Goal: Task Accomplishment & Management: Use online tool/utility

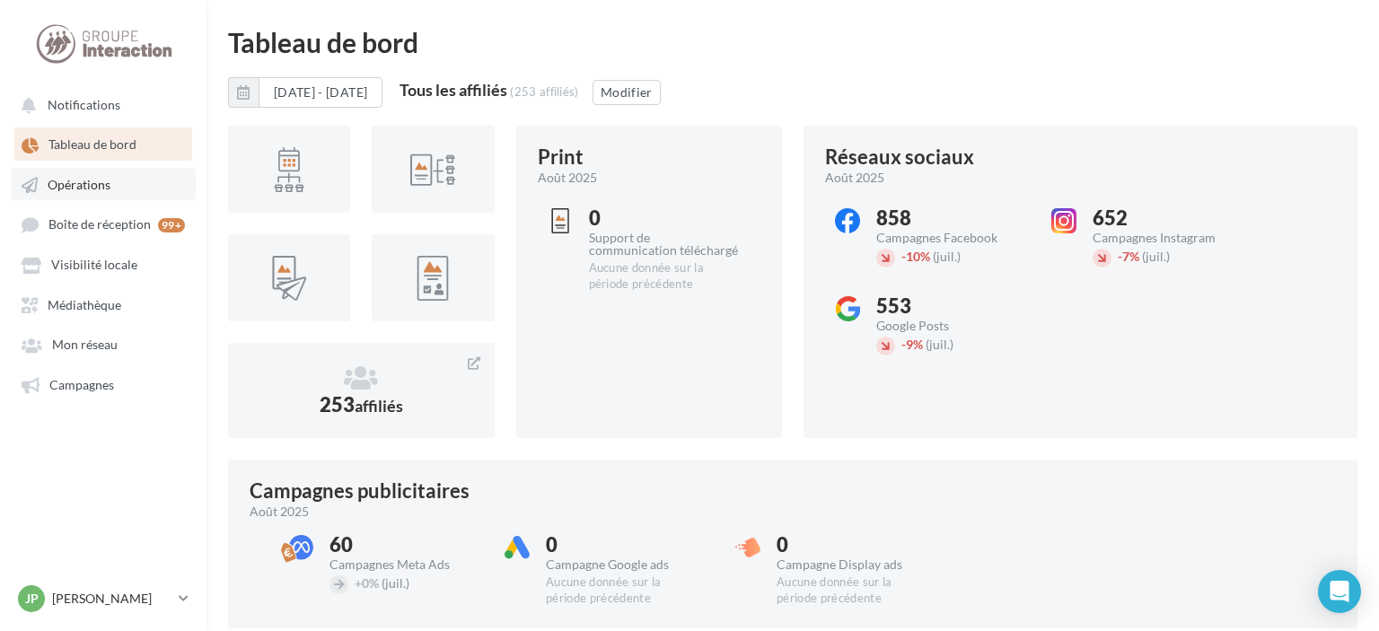
click at [94, 181] on span "Opérations" at bounding box center [79, 184] width 63 height 15
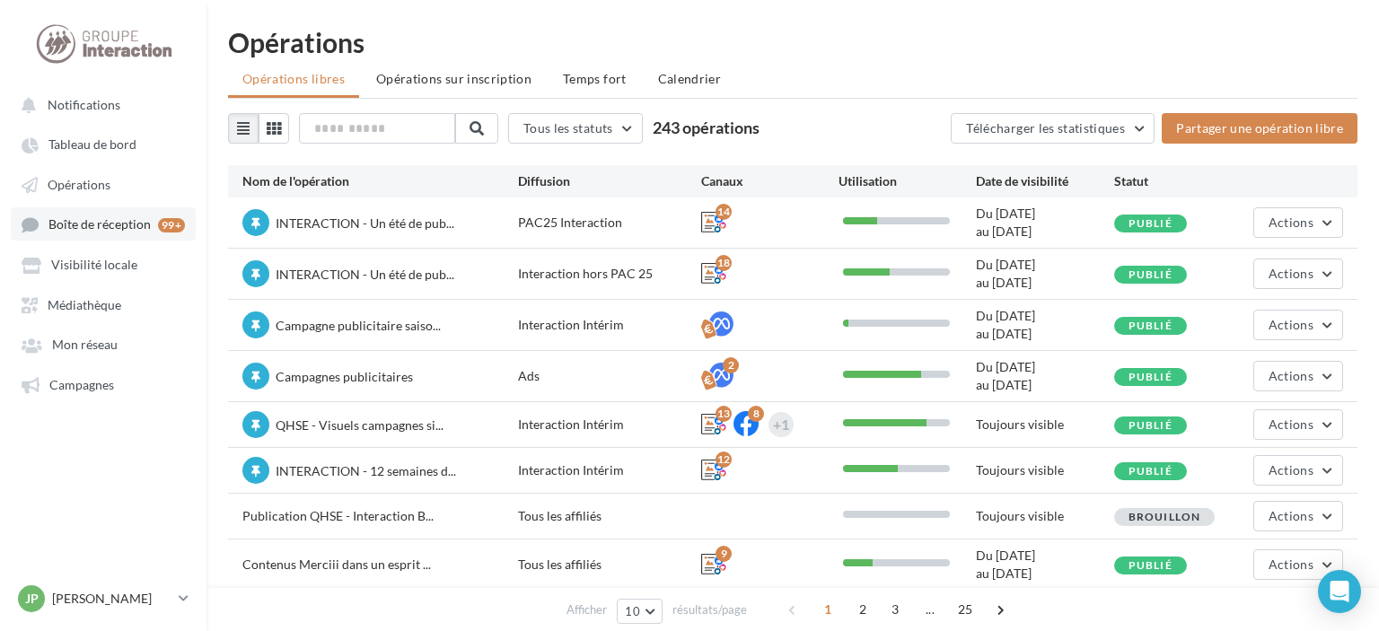
click at [84, 225] on span "Boîte de réception" at bounding box center [99, 224] width 102 height 15
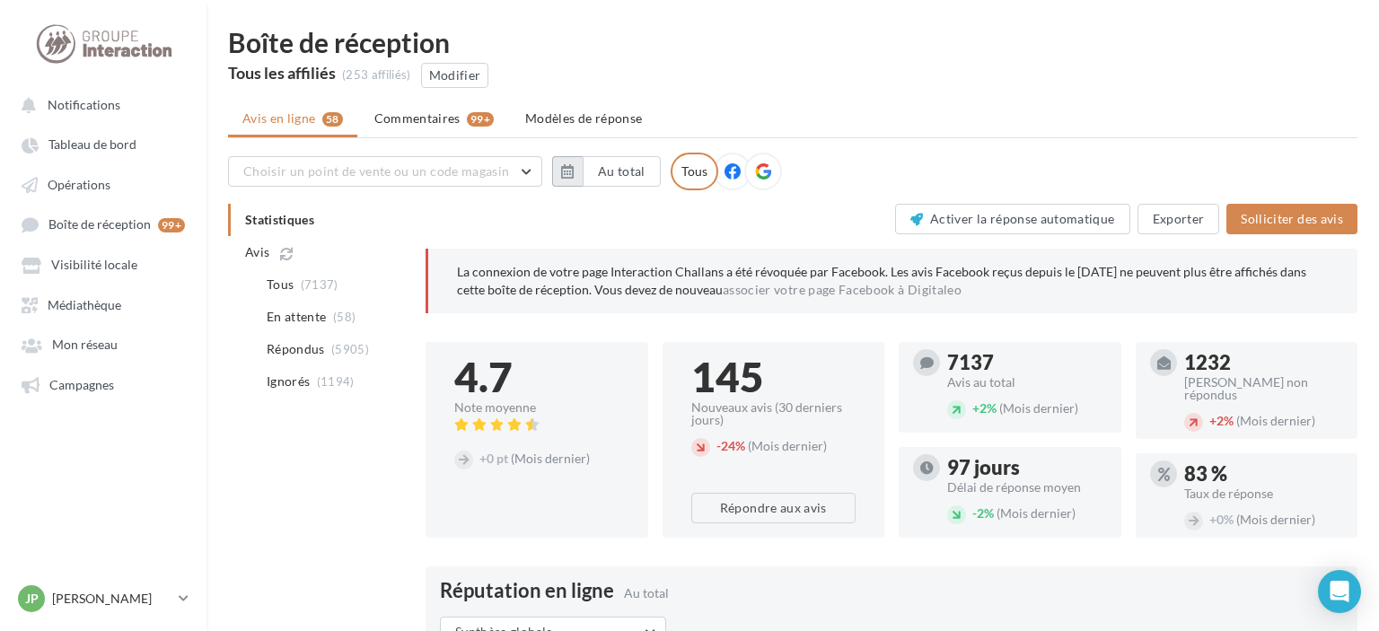
click at [559, 172] on button "button" at bounding box center [567, 171] width 31 height 31
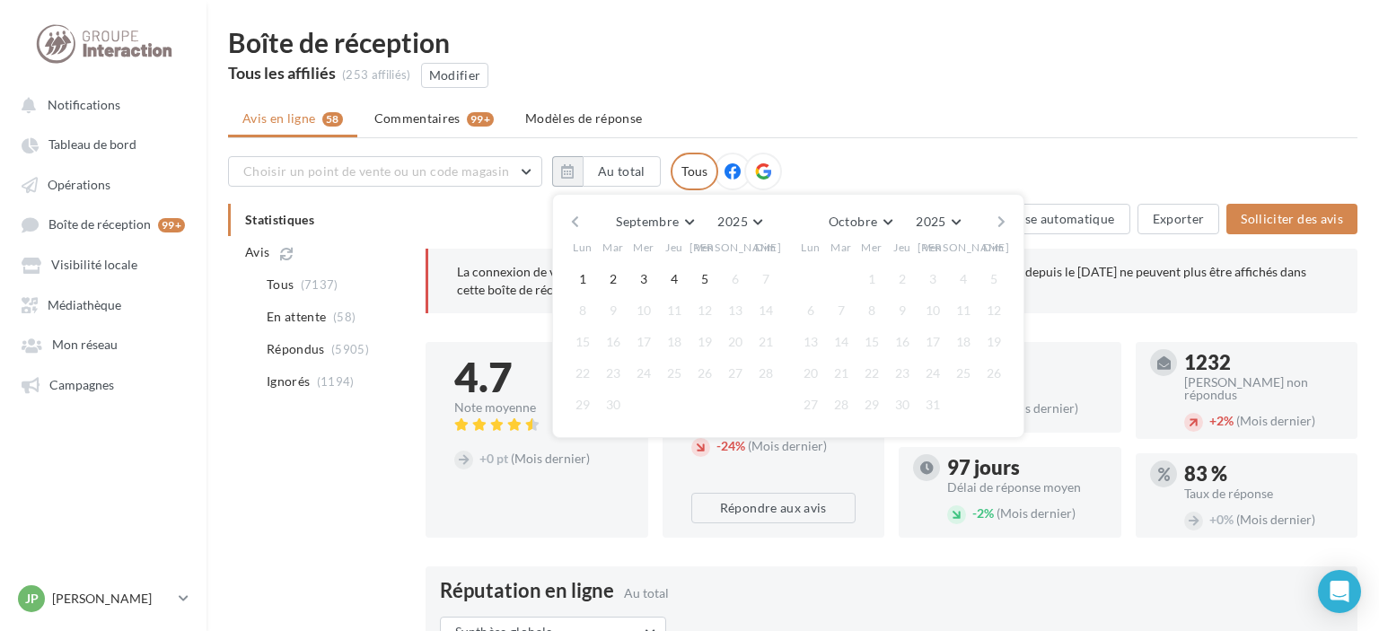
click at [573, 227] on button "button" at bounding box center [575, 221] width 15 height 25
click at [577, 336] on button "11" at bounding box center [582, 342] width 27 height 27
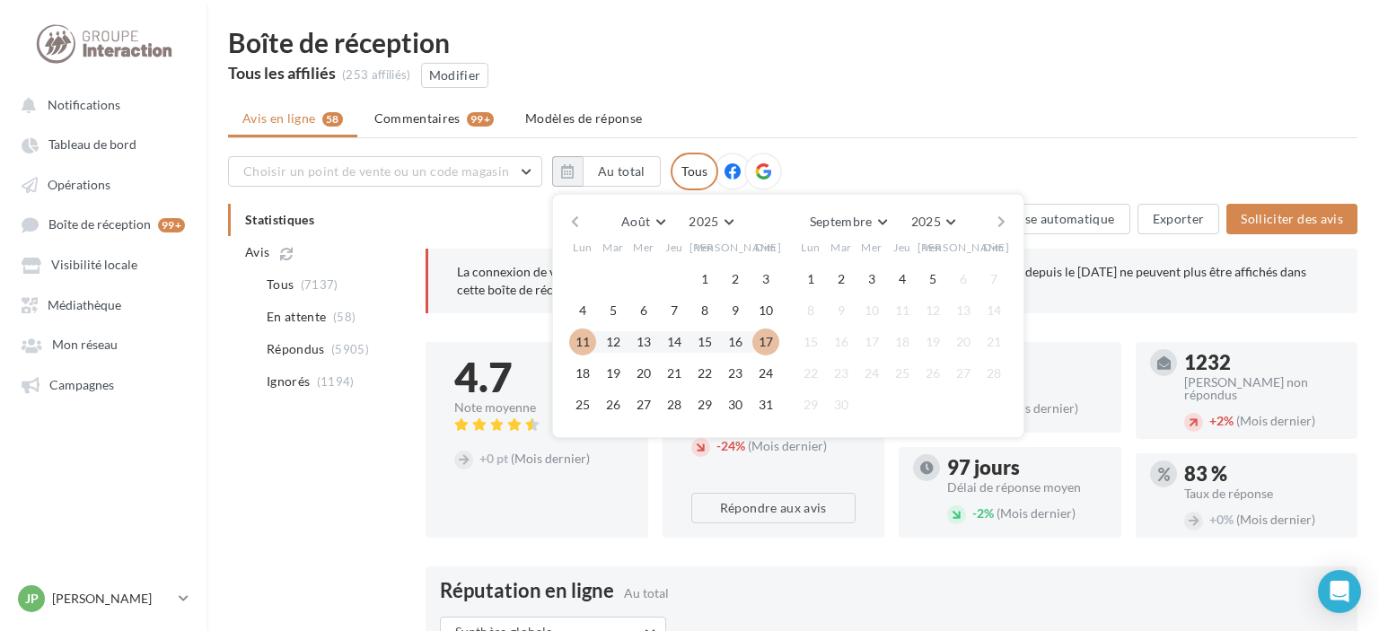
click at [770, 340] on button "17" at bounding box center [766, 342] width 27 height 27
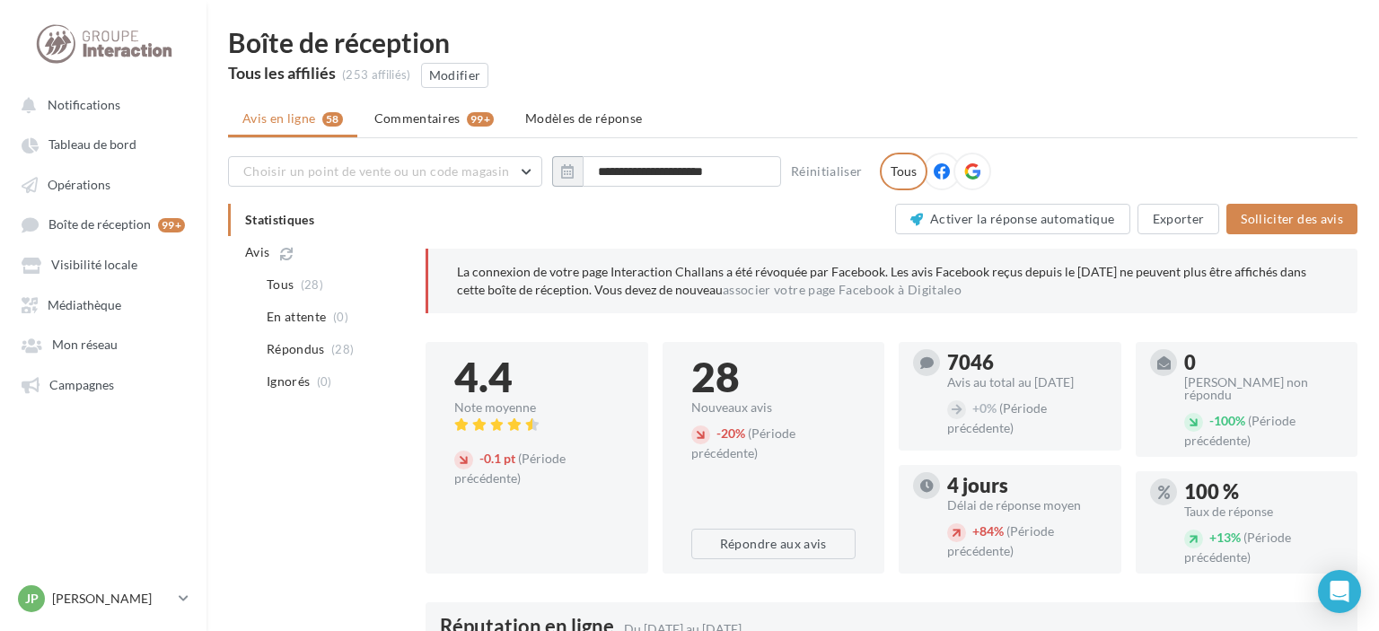
click at [893, 178] on div "Tous" at bounding box center [904, 172] width 48 height 38
click at [468, 84] on button "Modifier" at bounding box center [455, 75] width 68 height 25
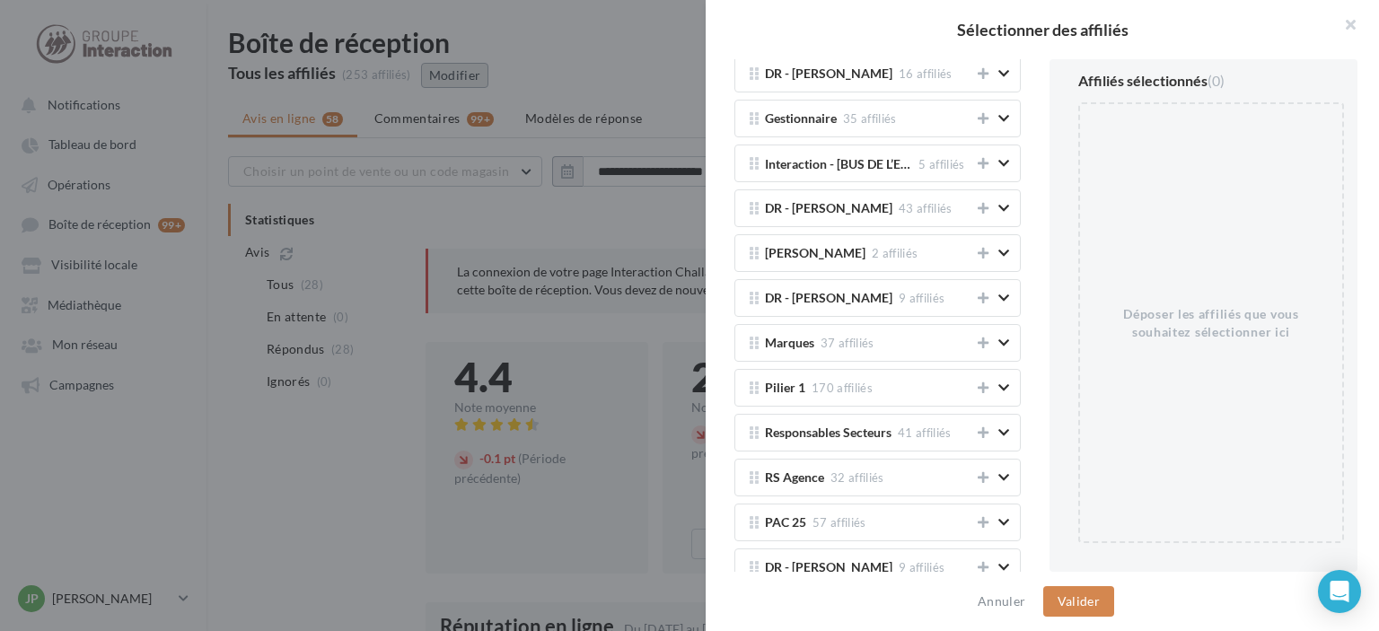
scroll to position [2188, 0]
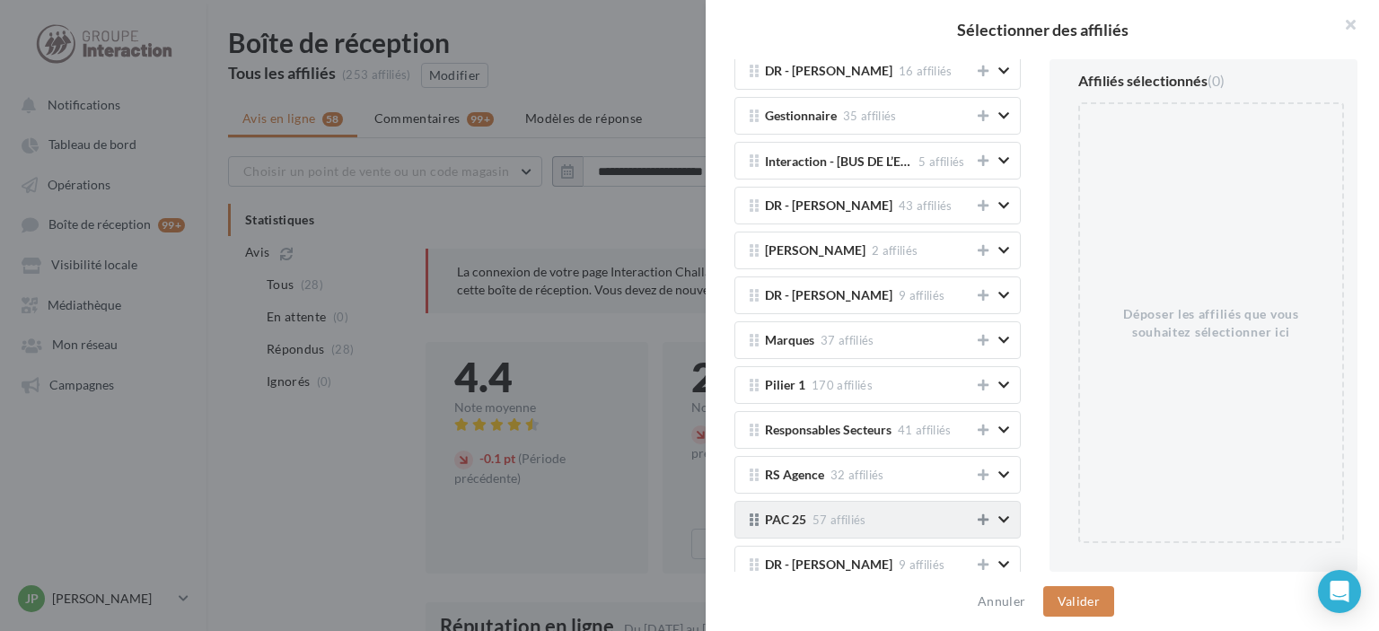
click at [989, 514] on icon at bounding box center [983, 520] width 11 height 13
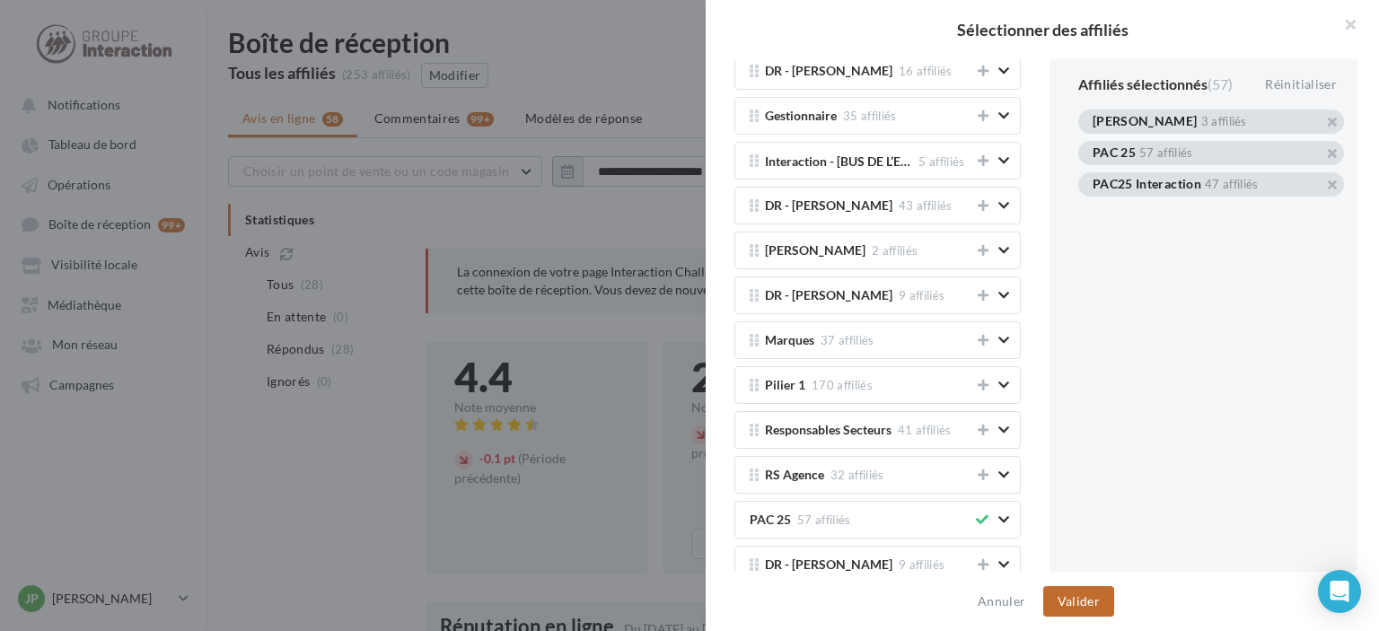
click at [1094, 594] on button "Valider" at bounding box center [1078, 601] width 71 height 31
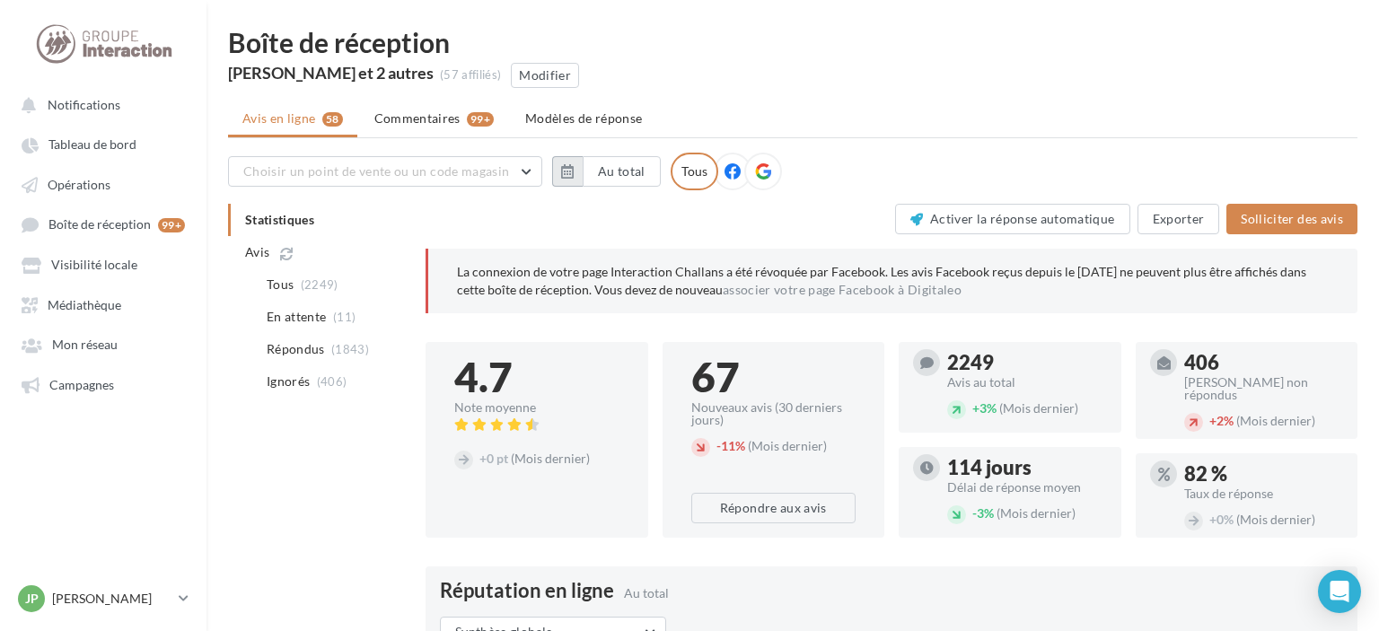
click at [573, 172] on icon "button" at bounding box center [567, 171] width 13 height 14
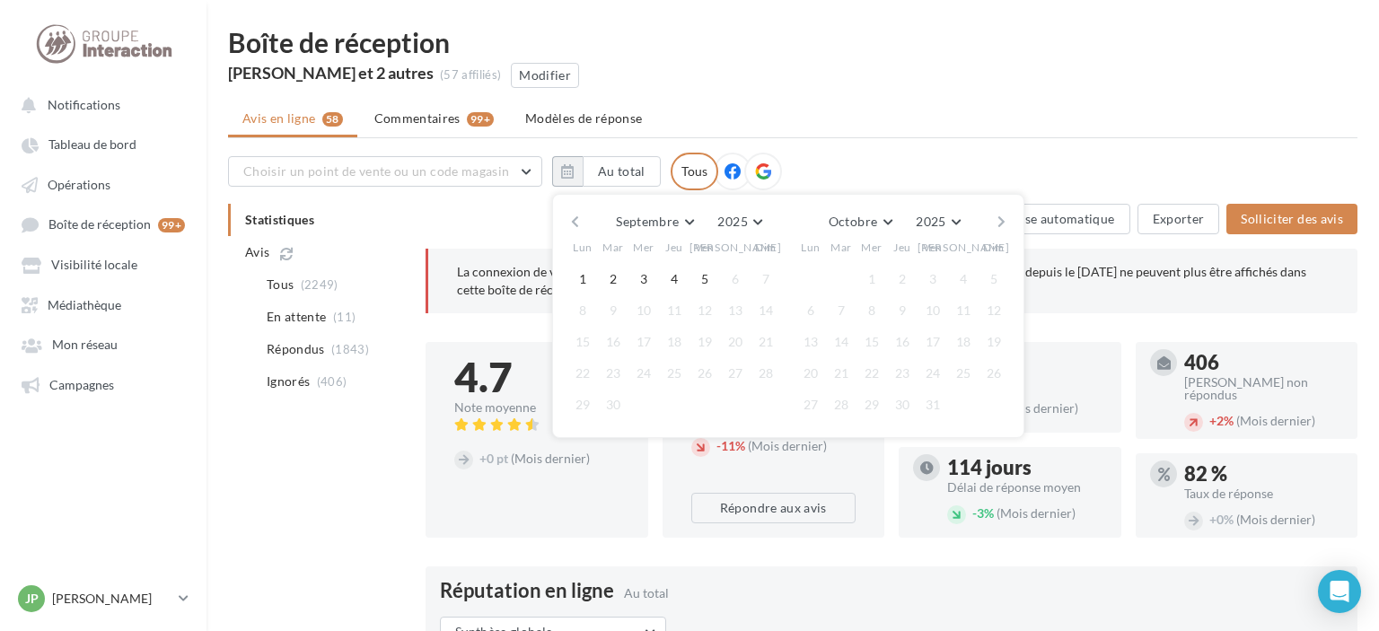
click at [583, 221] on div "Septembre [PERSON_NAME] Mars Avril Mai Juin Juillet Août Septembre Octobre Nove…" at bounding box center [788, 221] width 410 height 25
click at [559, 222] on div "Septembre [PERSON_NAME] Mars Avril Mai Juin Juillet Août Septembre Octobre Nove…" at bounding box center [788, 316] width 472 height 244
click at [569, 221] on button "button" at bounding box center [575, 221] width 15 height 25
click at [577, 341] on button "11" at bounding box center [582, 342] width 27 height 27
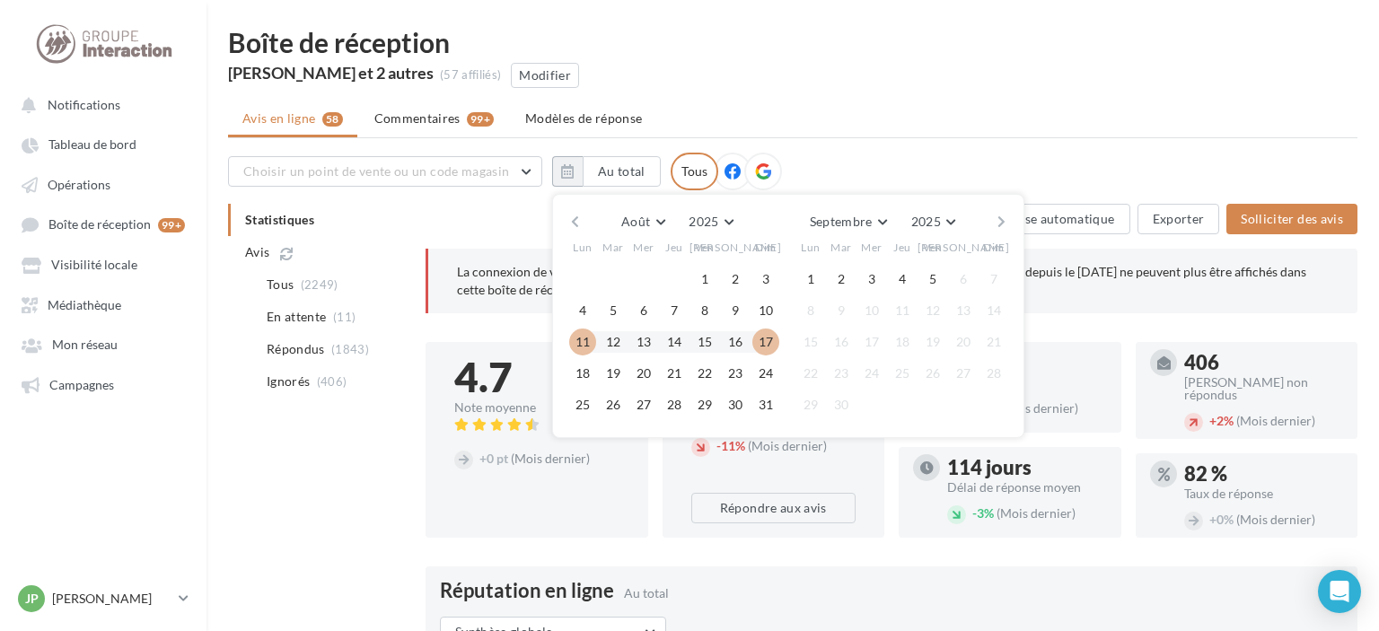
click at [770, 340] on button "17" at bounding box center [766, 342] width 27 height 27
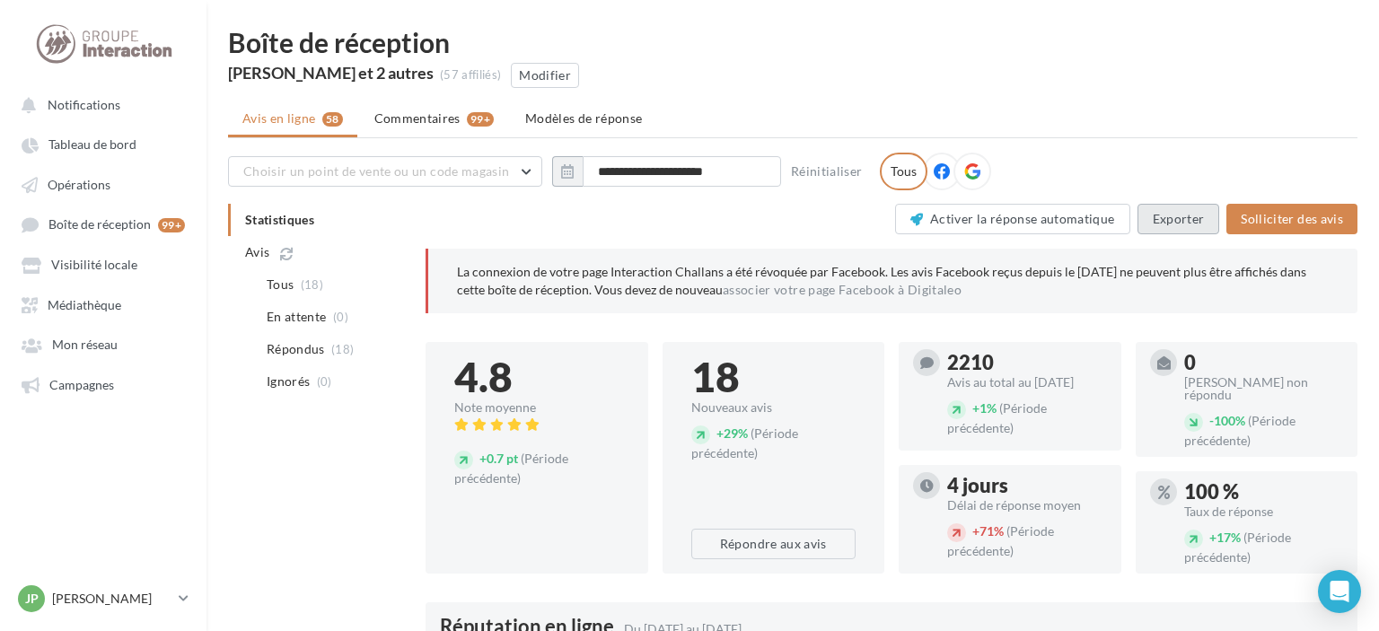
click at [1180, 217] on button "Exporter" at bounding box center [1179, 219] width 83 height 31
click at [594, 174] on input "**********" at bounding box center [682, 171] width 198 height 31
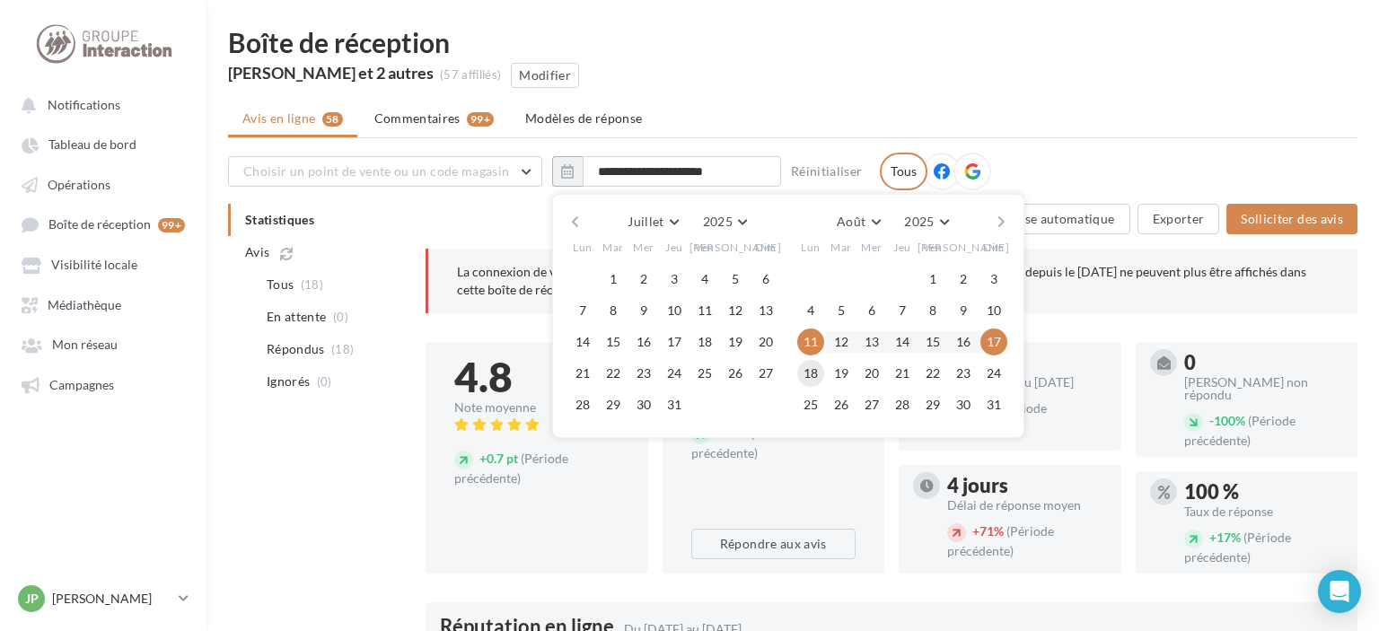
click at [814, 368] on button "18" at bounding box center [810, 373] width 27 height 27
click at [992, 373] on button "24" at bounding box center [994, 373] width 27 height 27
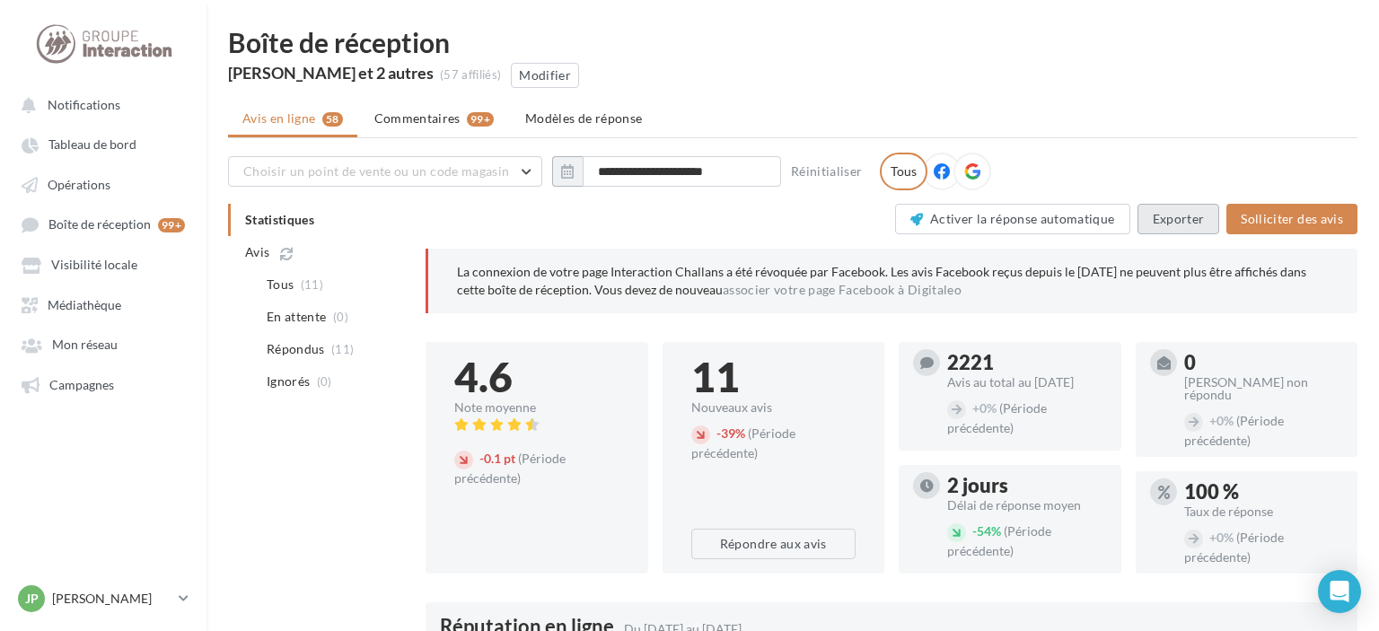
click at [1197, 216] on button "Exporter" at bounding box center [1179, 219] width 83 height 31
click at [577, 179] on button "button" at bounding box center [567, 171] width 31 height 31
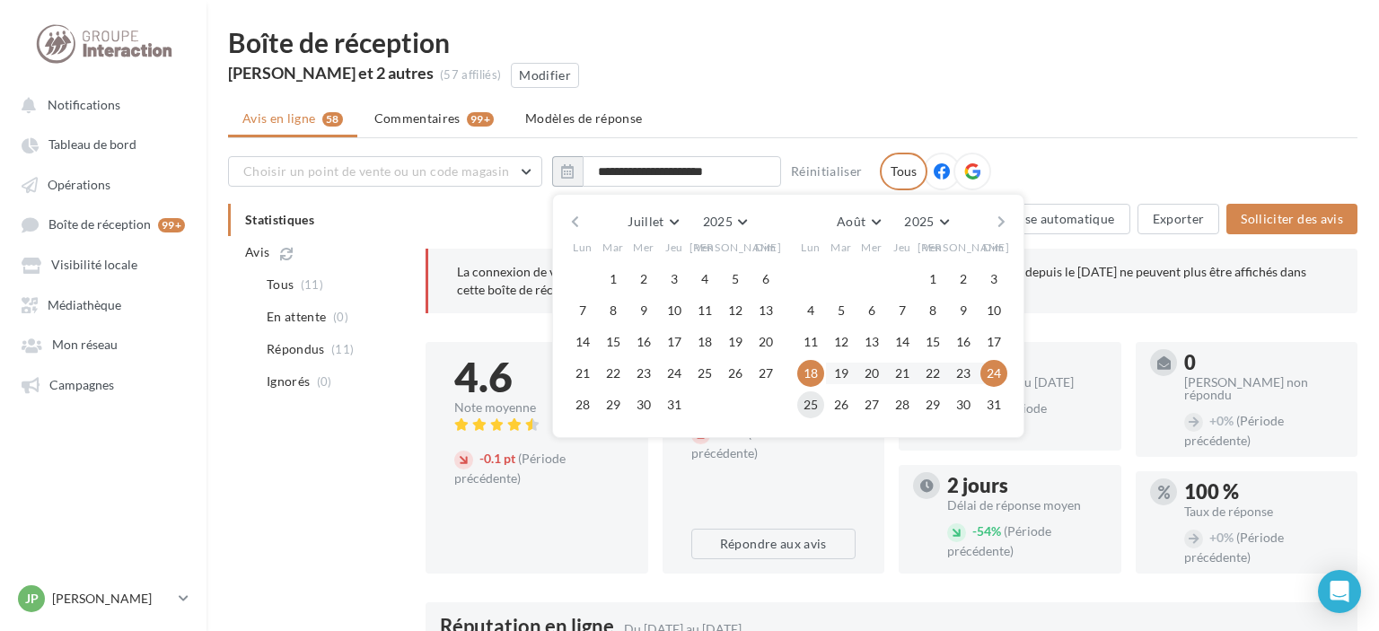
click at [806, 399] on button "25" at bounding box center [810, 405] width 27 height 27
click at [988, 401] on button "31" at bounding box center [994, 405] width 27 height 27
type input "**********"
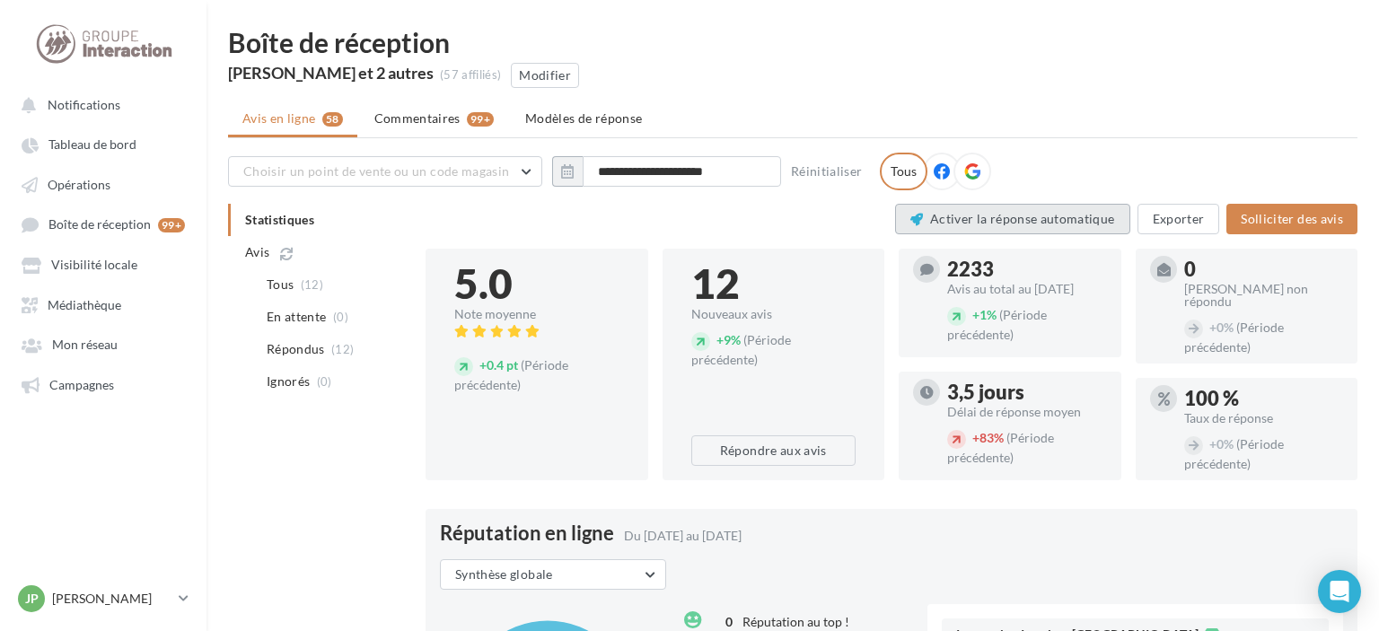
click at [953, 207] on button "Activer la réponse automatique" at bounding box center [1012, 219] width 235 height 31
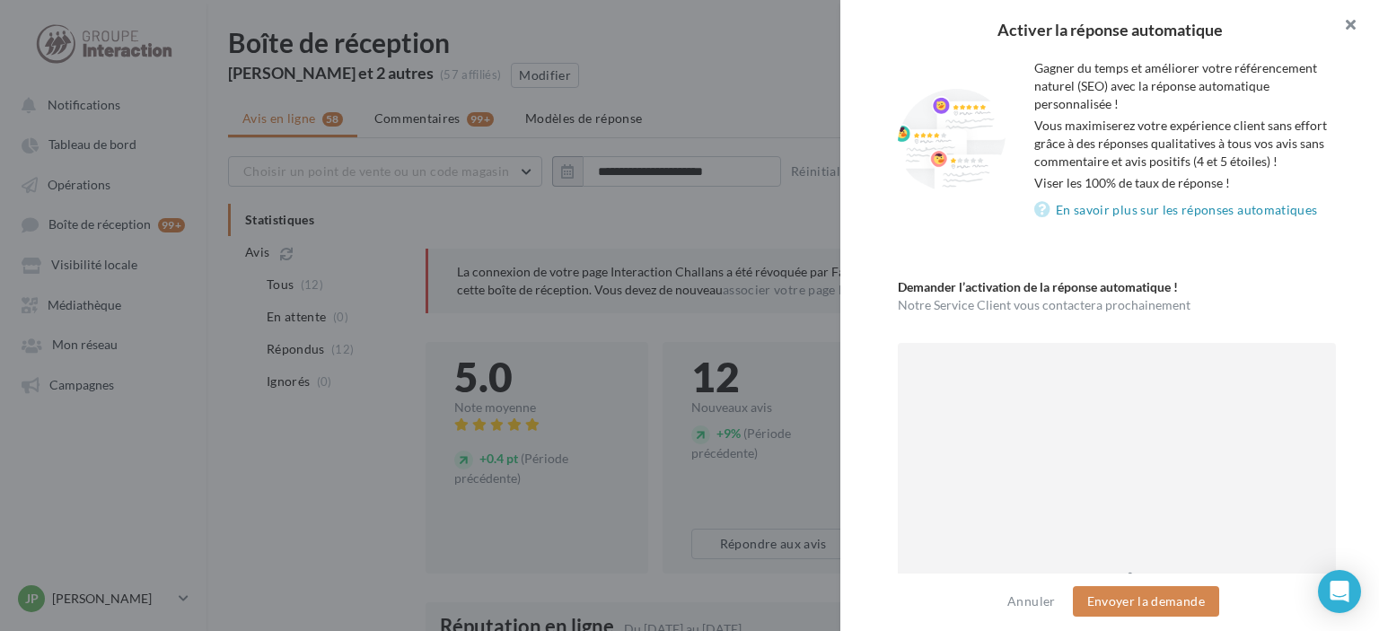
scroll to position [0, 0]
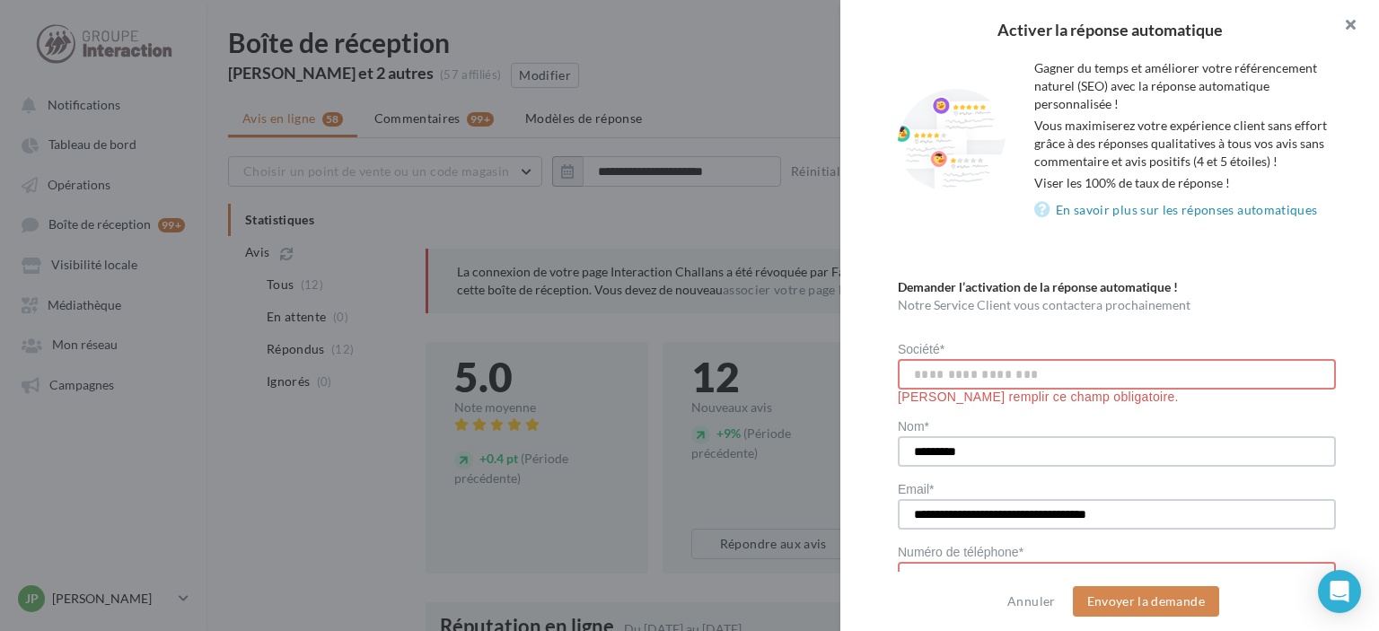
click at [1349, 27] on button "button" at bounding box center [1343, 27] width 72 height 54
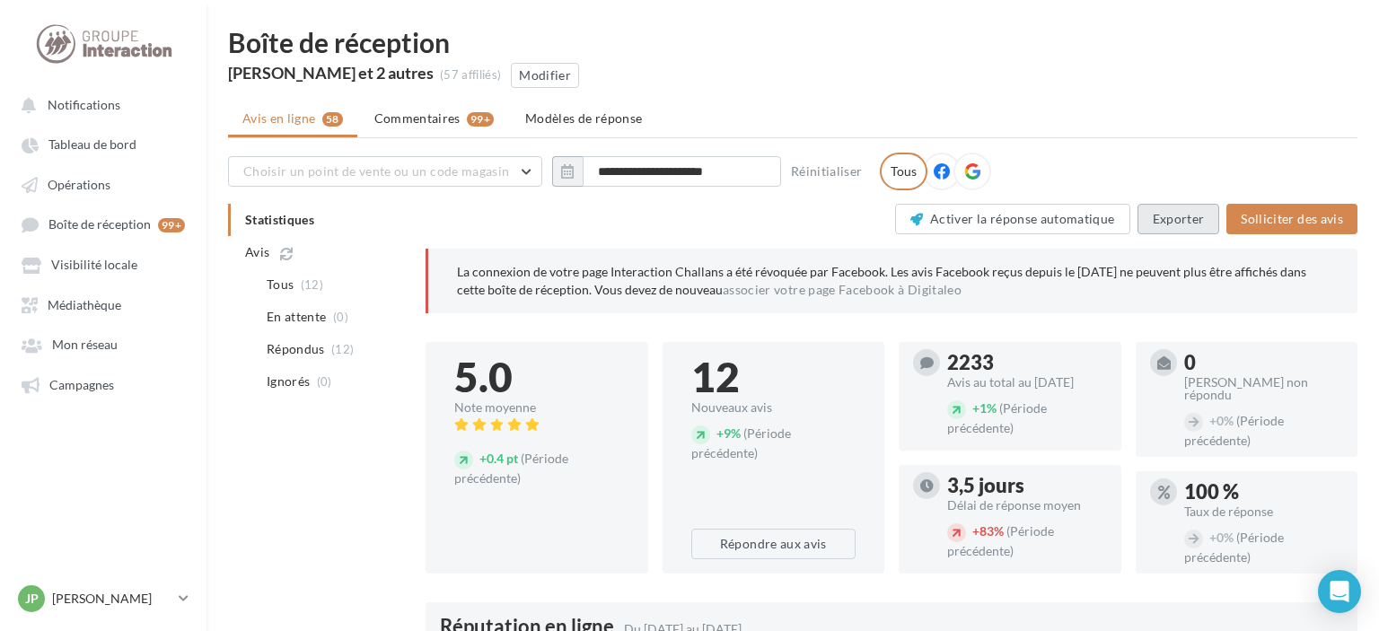
click at [1168, 221] on button "Exporter" at bounding box center [1179, 219] width 83 height 31
click at [81, 386] on span "Campagnes" at bounding box center [81, 384] width 65 height 15
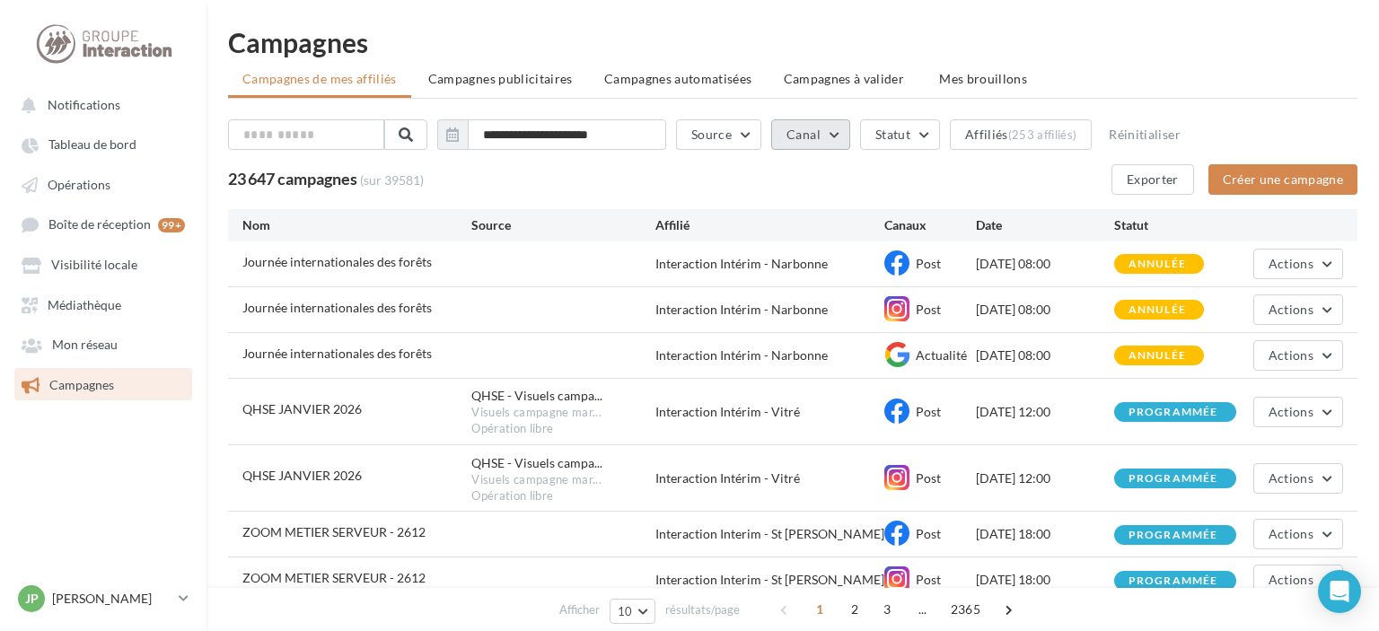
click at [847, 133] on button "Canal" at bounding box center [810, 134] width 79 height 31
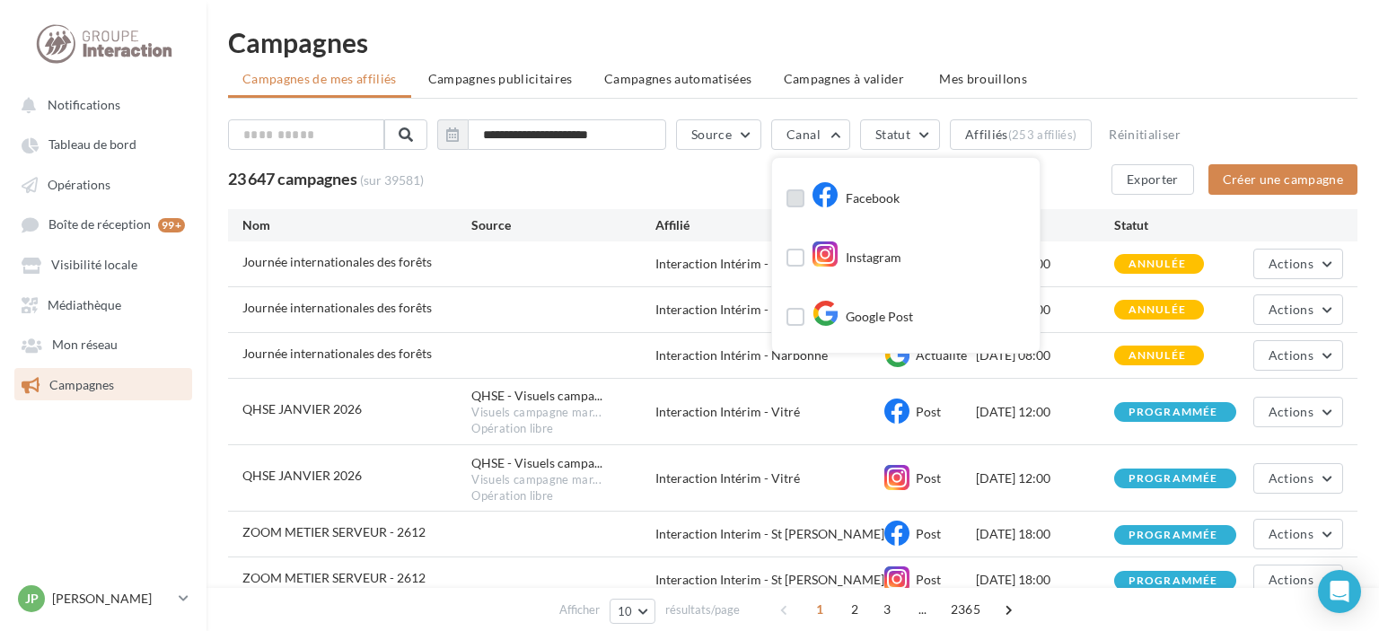
click at [876, 196] on div "Facebook" at bounding box center [856, 199] width 88 height 27
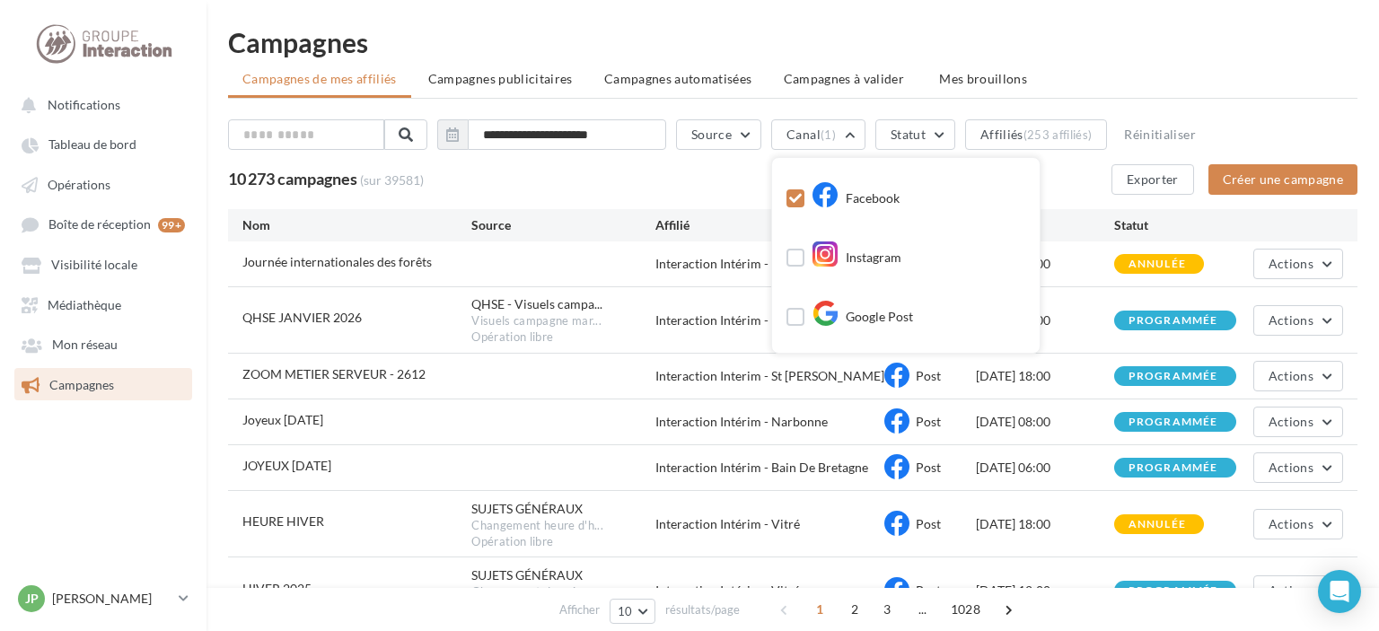
click at [727, 177] on div "10 273 campagnes (sur 39581) Exporter Créer une campagne" at bounding box center [793, 179] width 1130 height 31
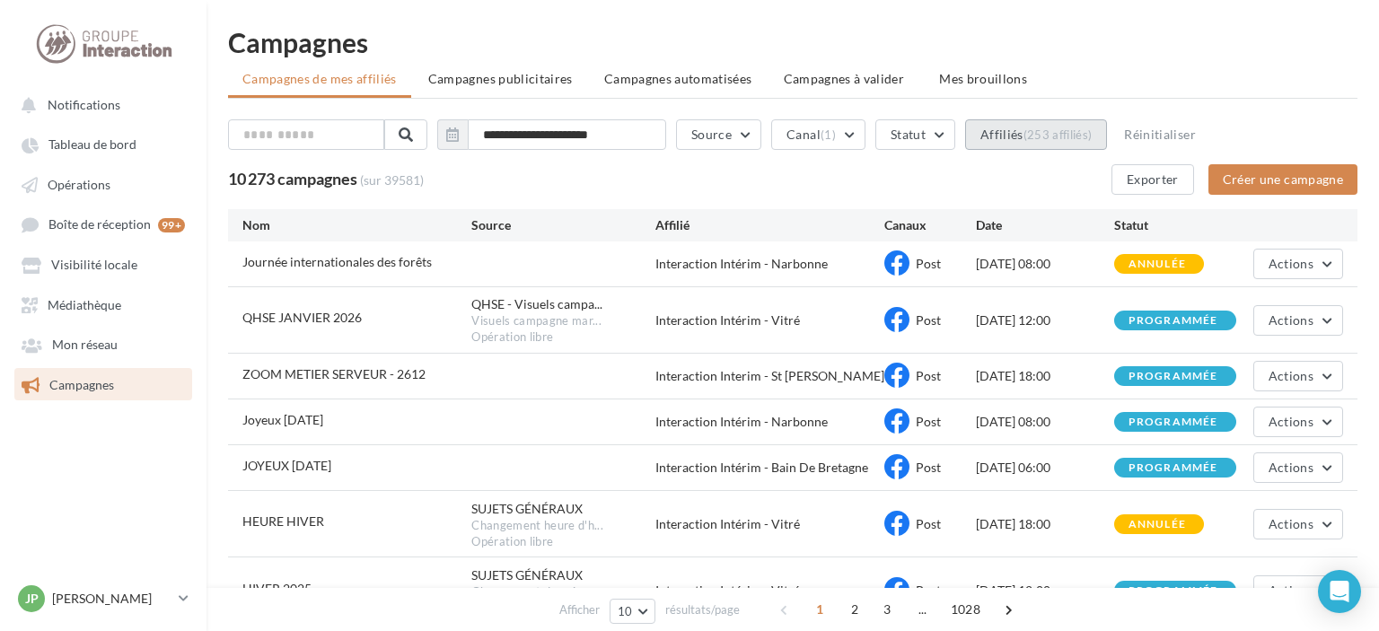
click at [1058, 128] on div "(253 affiliés)" at bounding box center [1058, 135] width 69 height 14
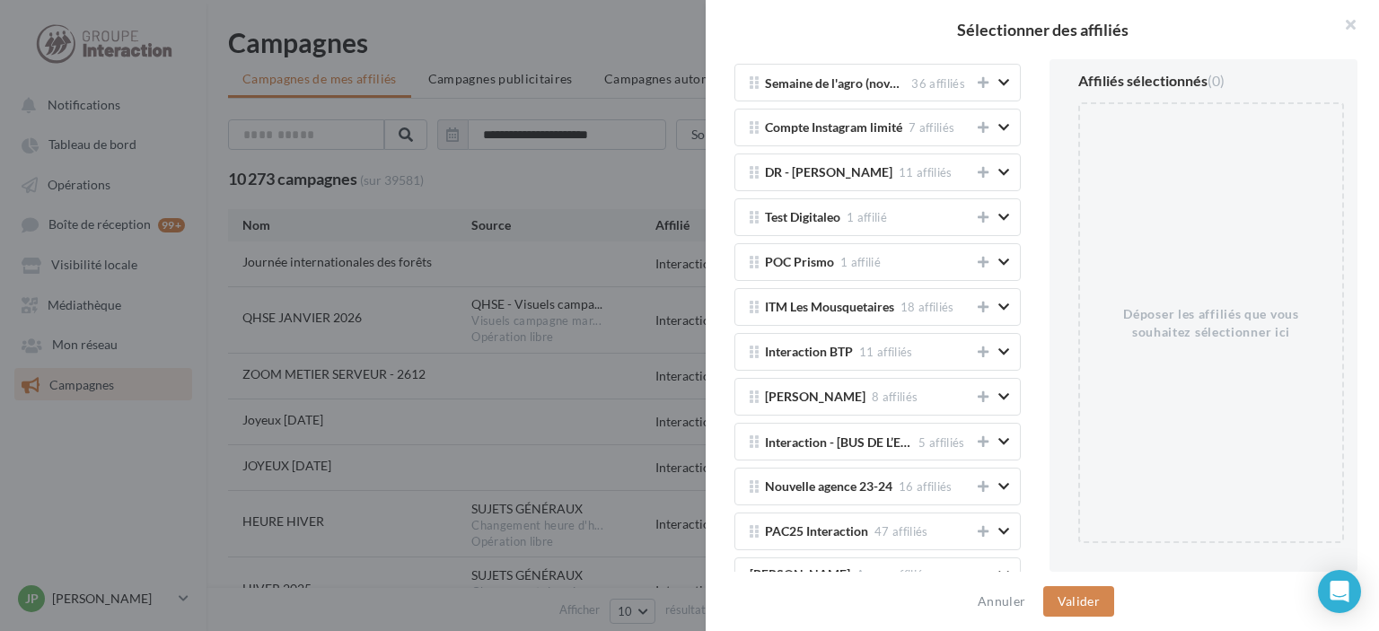
scroll to position [3519, 0]
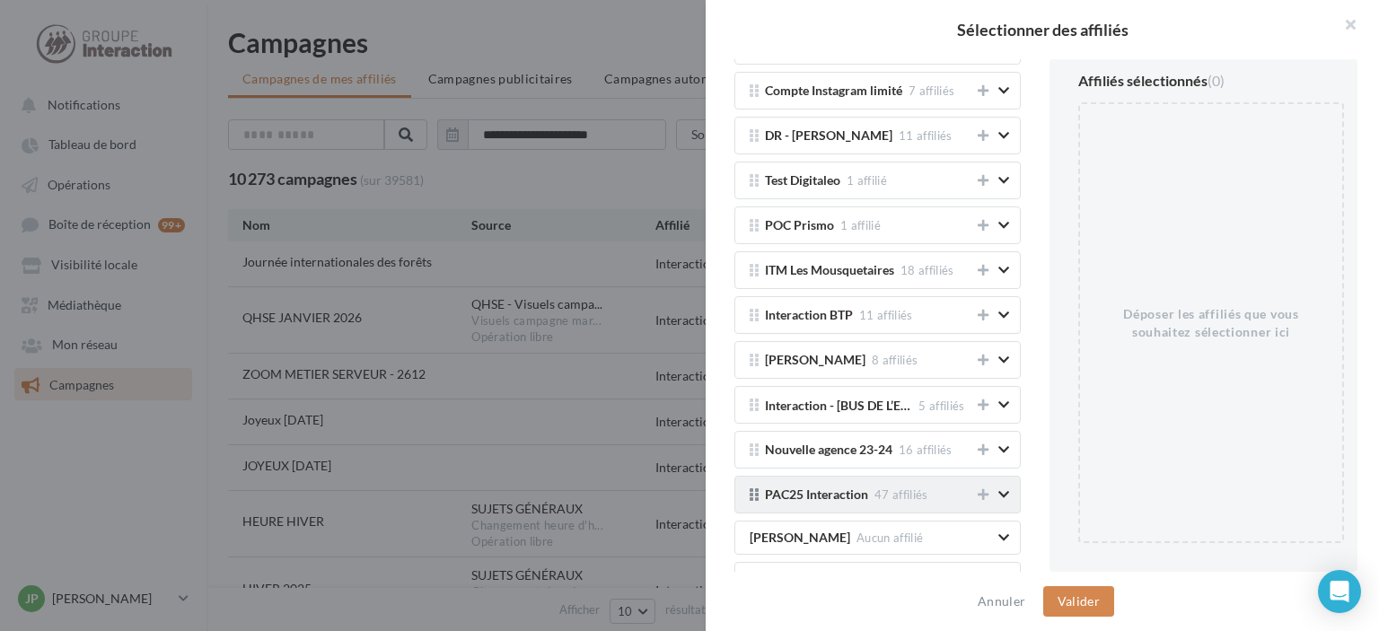
click at [882, 488] on span "47 affiliés" at bounding box center [902, 495] width 54 height 14
click at [981, 489] on icon at bounding box center [983, 495] width 11 height 13
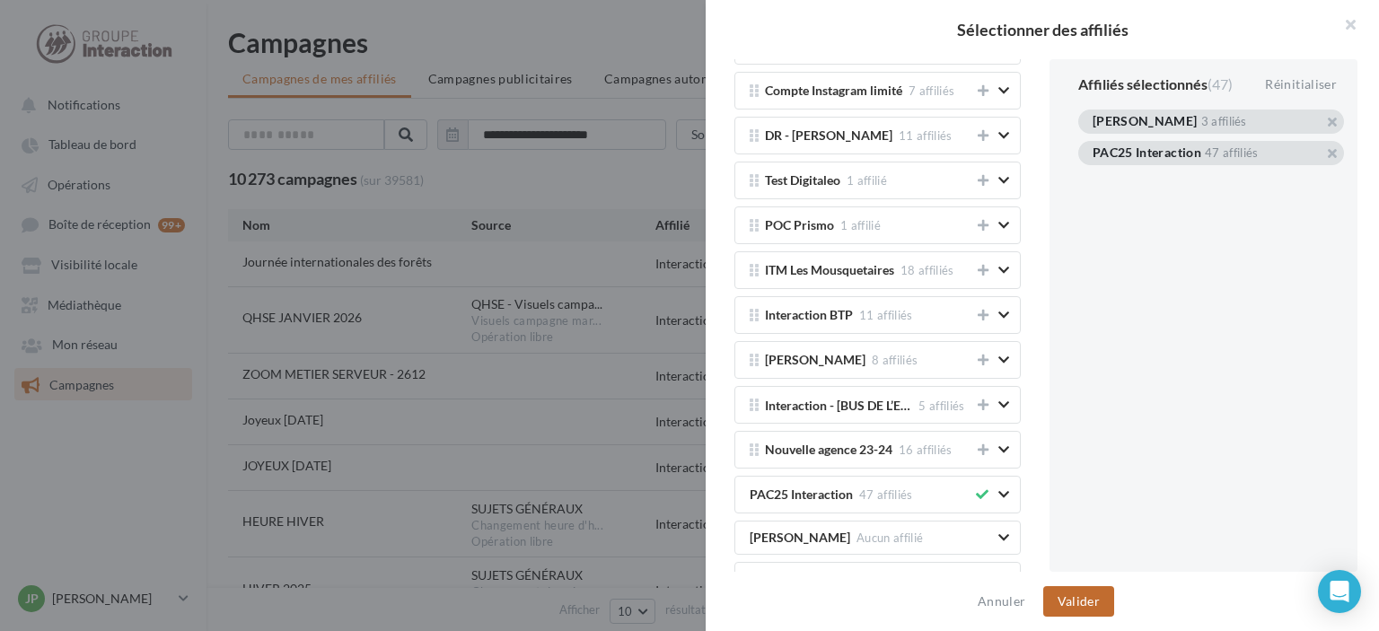
click at [1071, 606] on button "Valider" at bounding box center [1078, 601] width 71 height 31
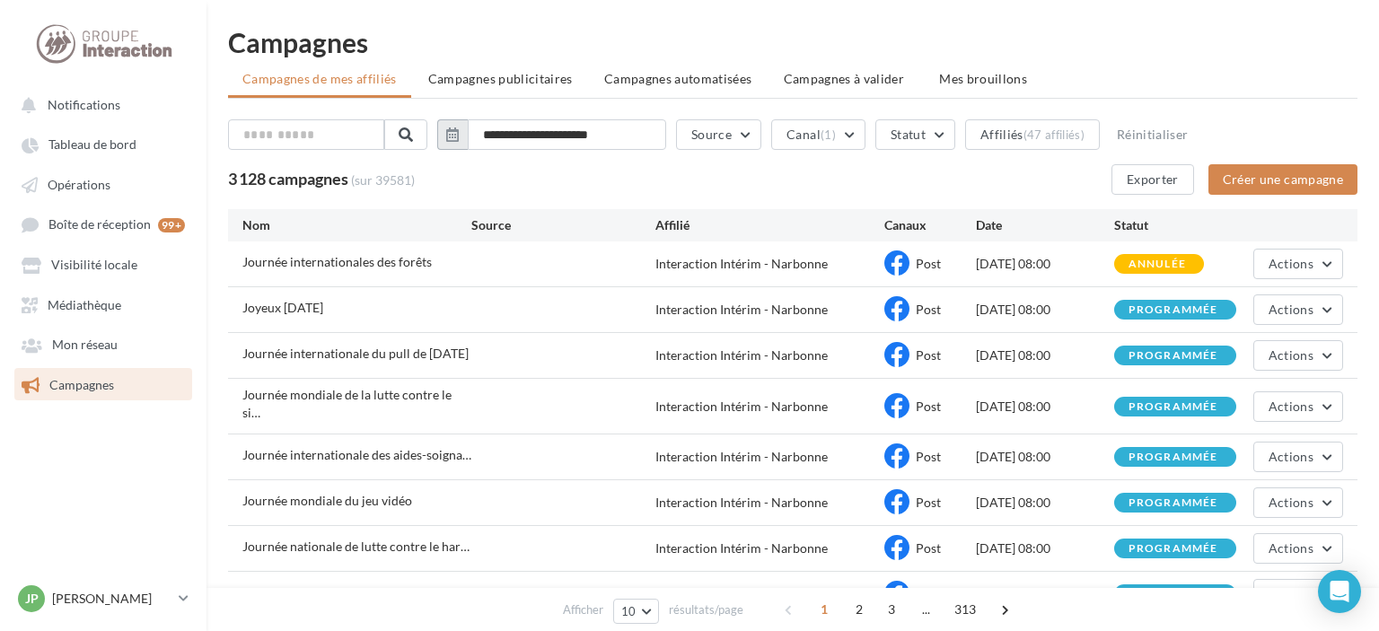
click at [468, 138] on button "button" at bounding box center [452, 134] width 31 height 31
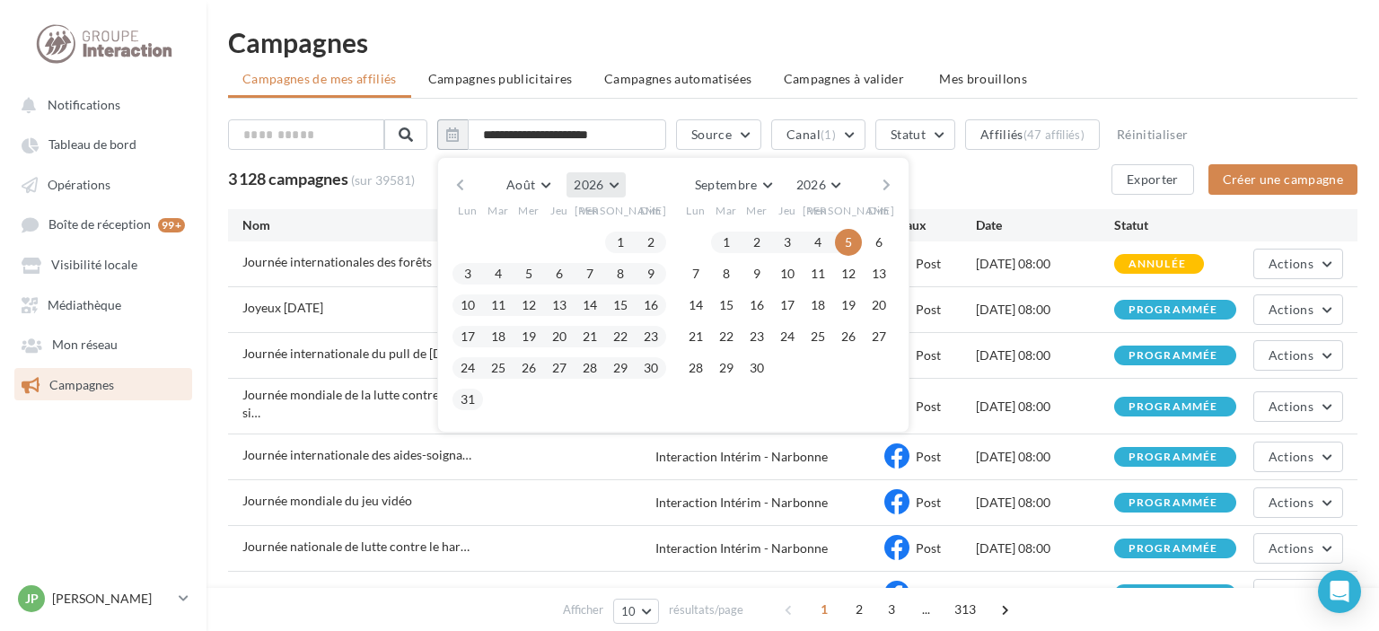
click at [625, 183] on button "2026" at bounding box center [596, 184] width 58 height 25
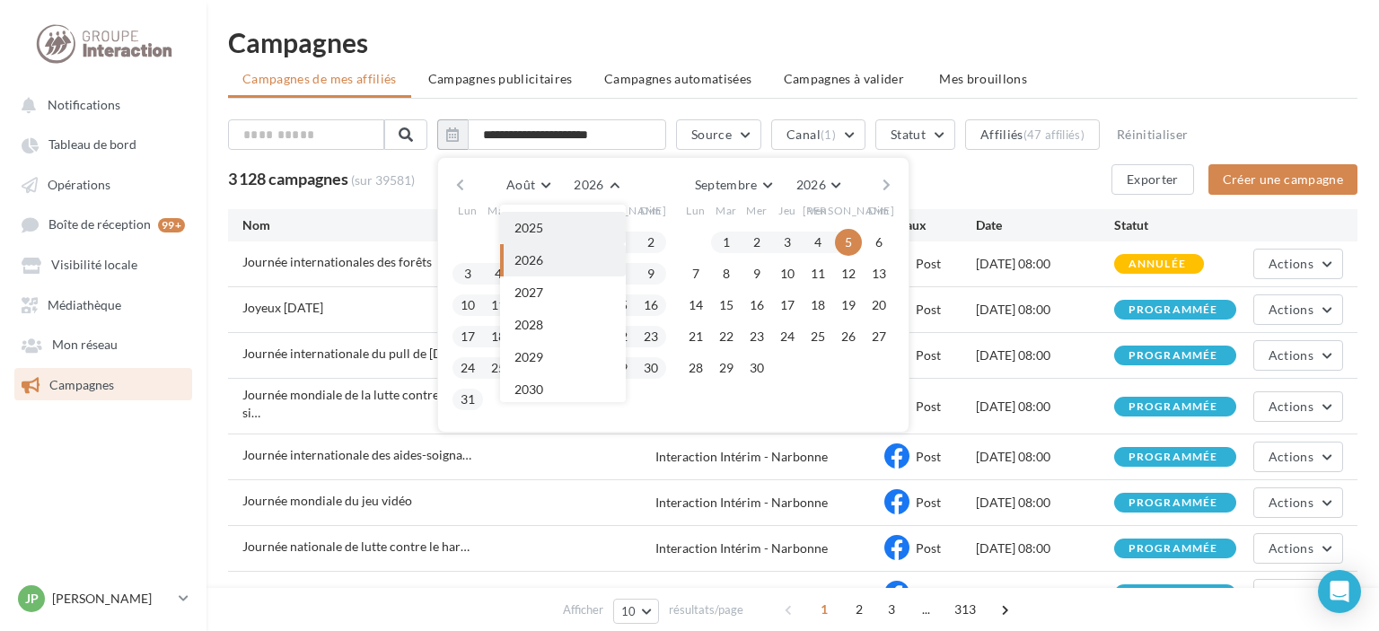
click at [589, 221] on button "2025" at bounding box center [563, 228] width 126 height 32
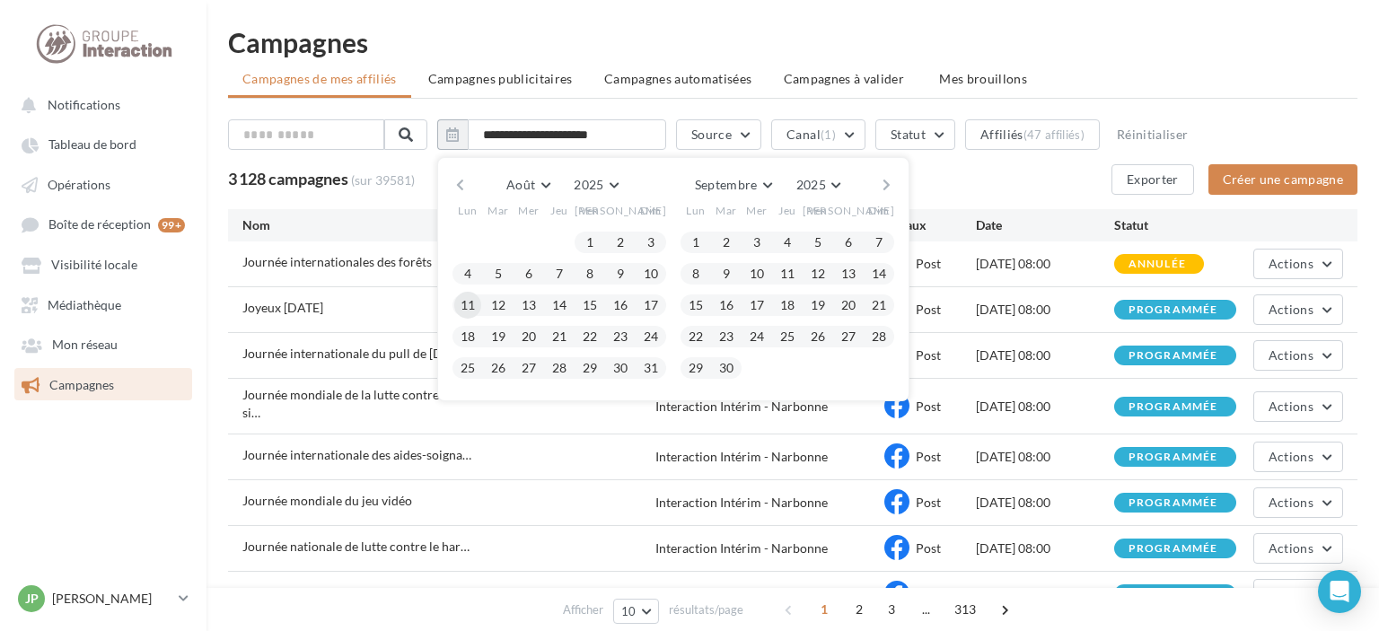
click at [481, 300] on button "11" at bounding box center [467, 305] width 27 height 27
click at [665, 303] on button "17" at bounding box center [651, 305] width 27 height 27
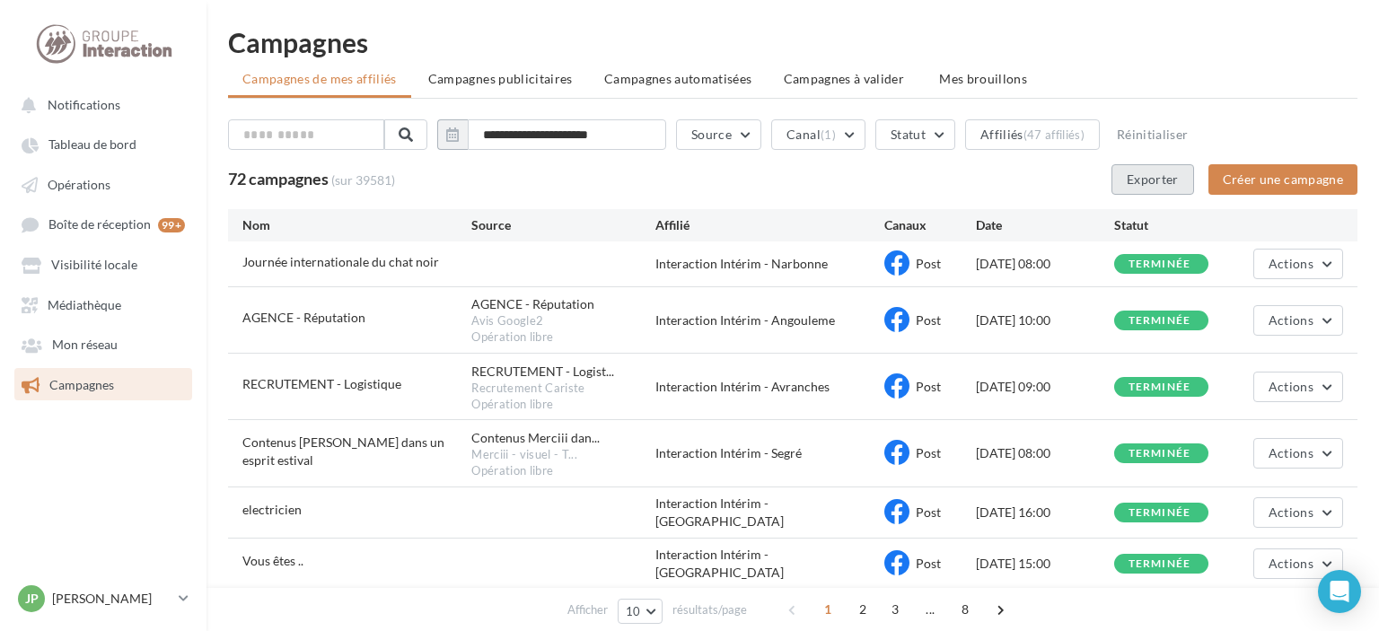
click at [1166, 185] on button "Exporter" at bounding box center [1153, 179] width 83 height 31
click at [532, 138] on input "**********" at bounding box center [567, 134] width 198 height 31
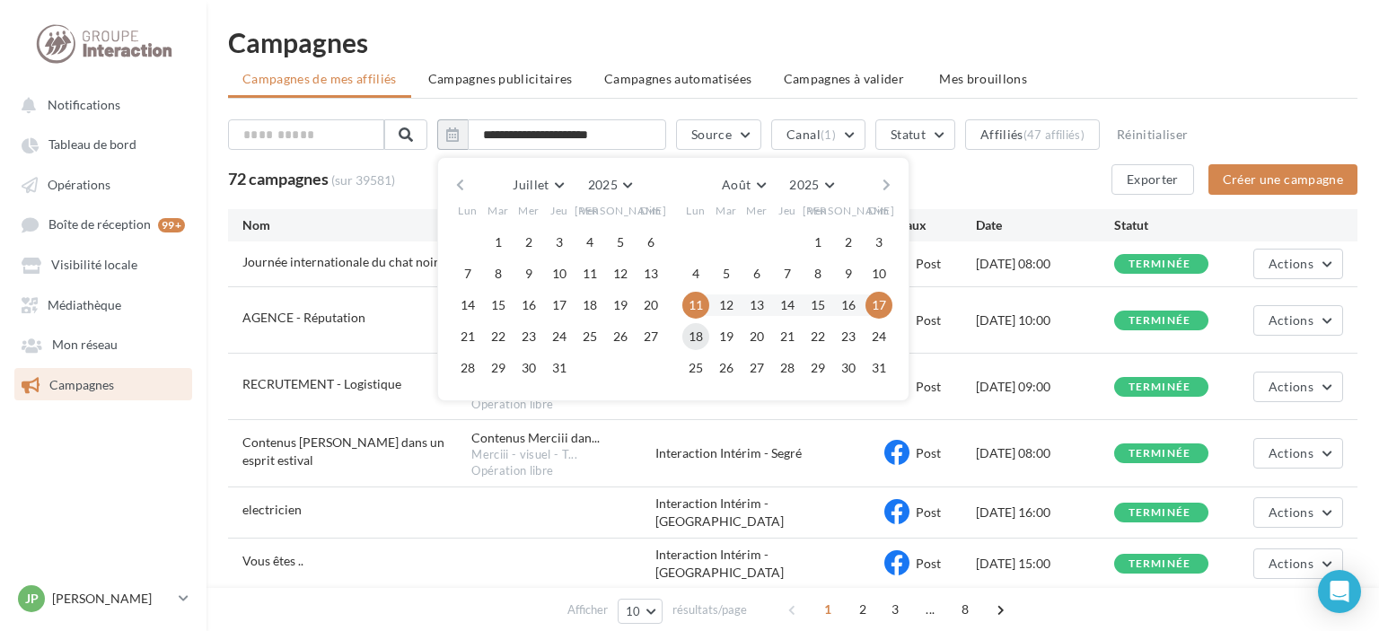
click at [709, 336] on button "18" at bounding box center [695, 336] width 27 height 27
click at [893, 340] on button "24" at bounding box center [879, 336] width 27 height 27
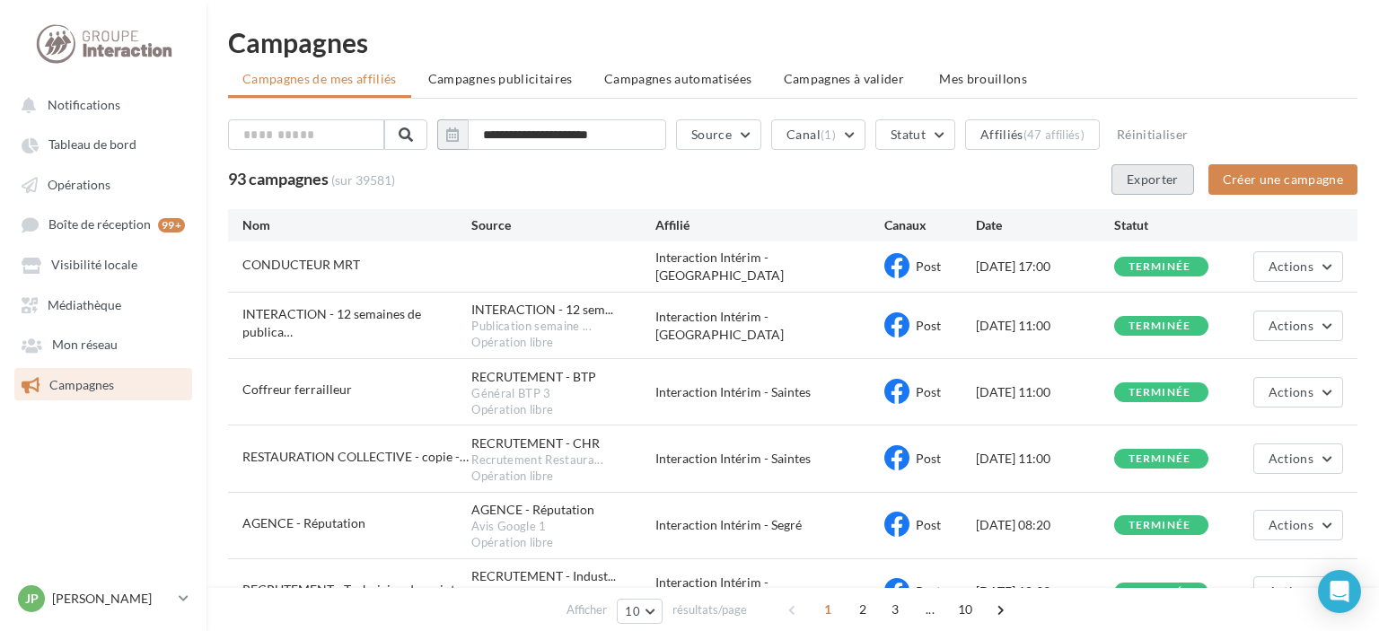
click at [1156, 176] on button "Exporter" at bounding box center [1153, 179] width 83 height 31
click at [627, 135] on input "**********" at bounding box center [567, 134] width 198 height 31
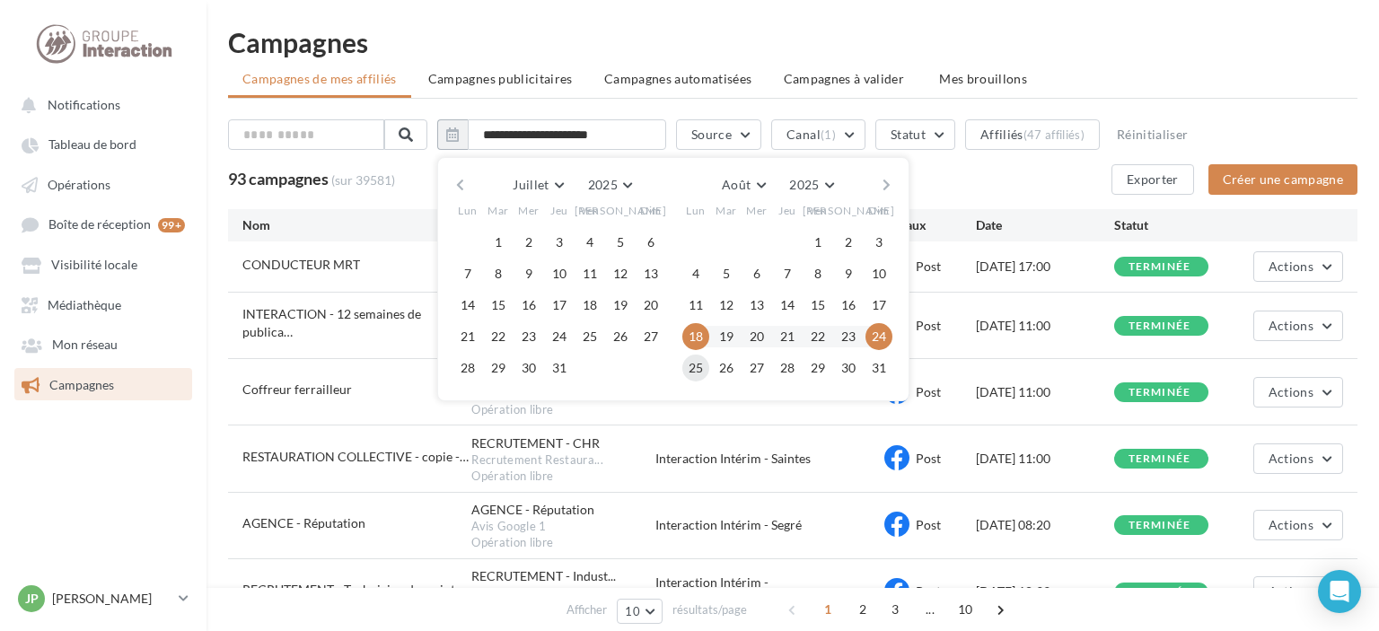
click at [709, 369] on button "25" at bounding box center [695, 368] width 27 height 27
click at [893, 369] on button "31" at bounding box center [879, 368] width 27 height 27
type input "**********"
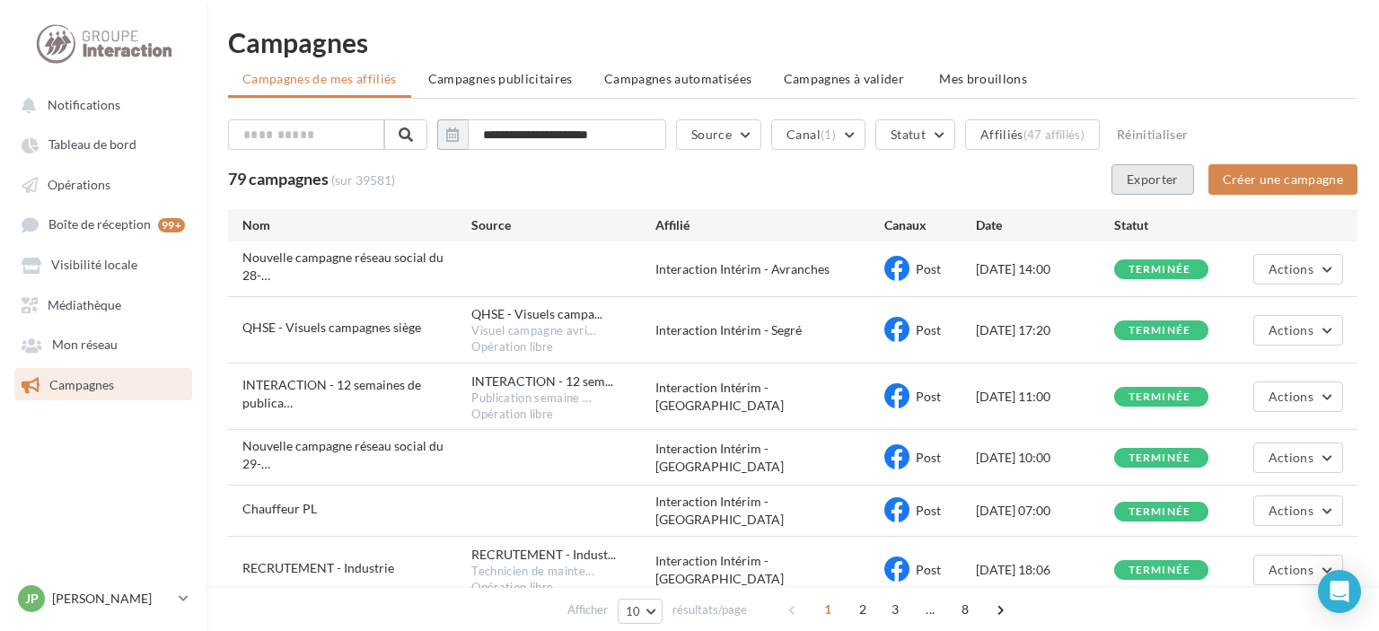
click at [1158, 180] on button "Exporter" at bounding box center [1153, 179] width 83 height 31
